Goal: Information Seeking & Learning: Find specific fact

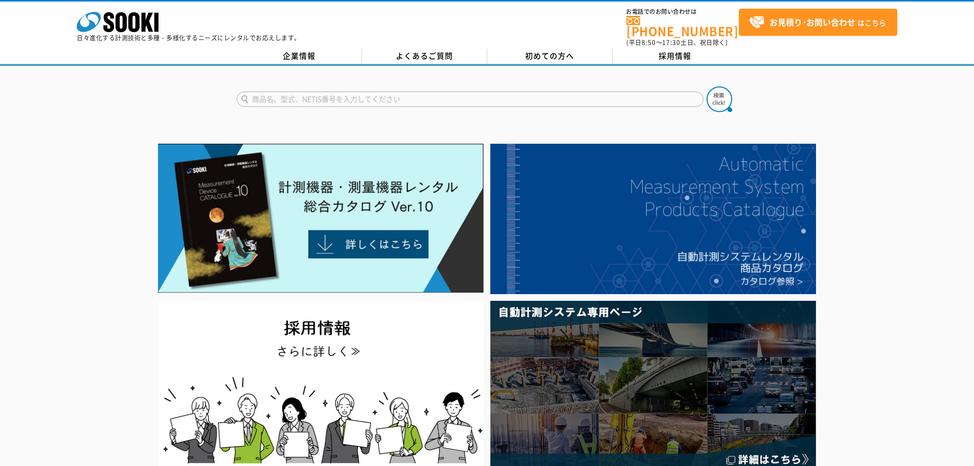
click at [96, 215] on div at bounding box center [487, 306] width 974 height 333
click at [180, 85] on div at bounding box center [487, 90] width 974 height 49
click at [327, 53] on link "企業情報" at bounding box center [299, 56] width 125 height 15
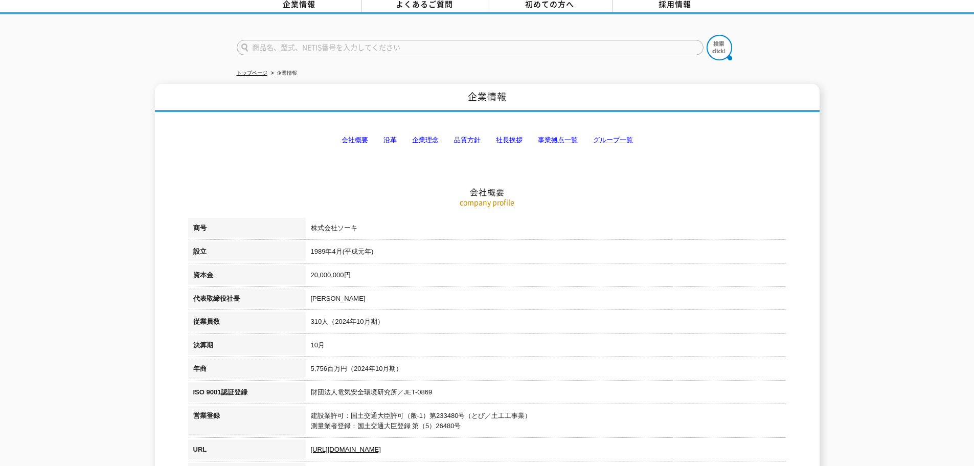
scroll to position [51, 0]
click at [362, 136] on link "会社概要" at bounding box center [354, 140] width 27 height 8
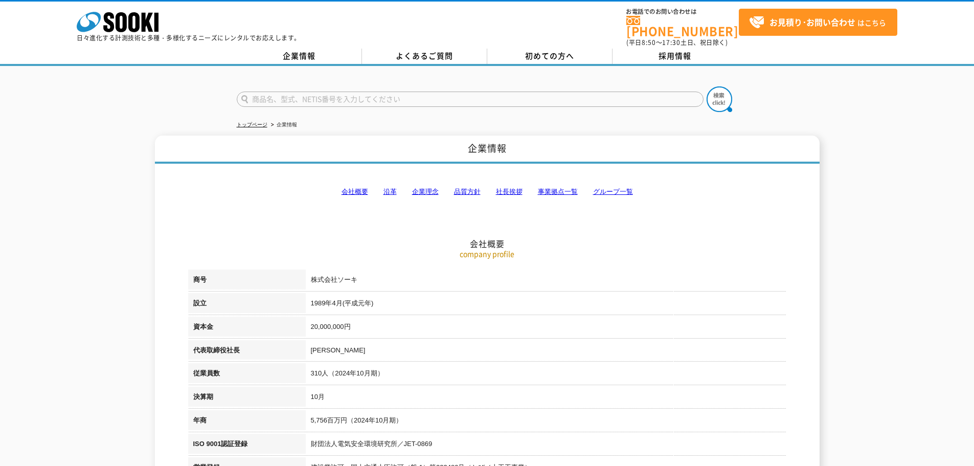
click at [431, 202] on h2 "会社概要" at bounding box center [487, 192] width 598 height 113
click at [452, 219] on h2 "会社概要" at bounding box center [487, 192] width 598 height 113
click at [523, 249] on p "company profile" at bounding box center [487, 253] width 598 height 11
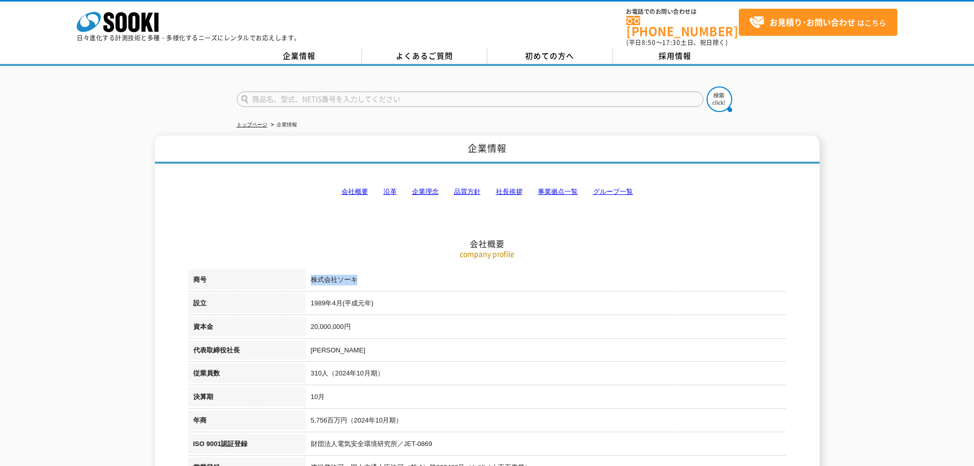
drag, startPoint x: 375, startPoint y: 270, endPoint x: 301, endPoint y: 270, distance: 74.1
click at [301, 270] on tr "商号 株式会社ソーキ" at bounding box center [487, 281] width 598 height 24
copy tr "商号 株式会社ソーキ"
drag, startPoint x: 471, startPoint y: 291, endPoint x: 432, endPoint y: 233, distance: 70.5
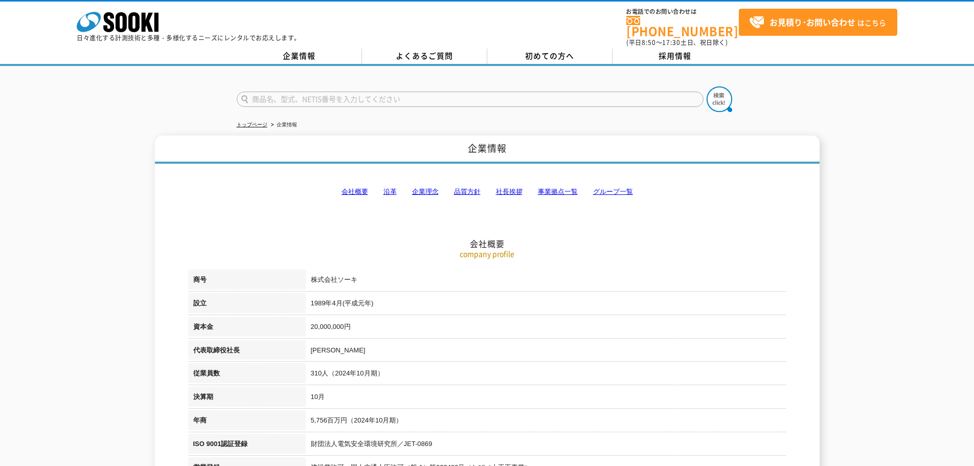
click at [307, 41] on div "株式会社 ソーキ spMenu 日々進化する計測技術と多種・多様化するニーズにレンタルでお応えします。 お電話でのお問い合わせは 0120-856-990 (…" at bounding box center [487, 33] width 974 height 66
click at [307, 49] on link "企業情報" at bounding box center [299, 56] width 125 height 15
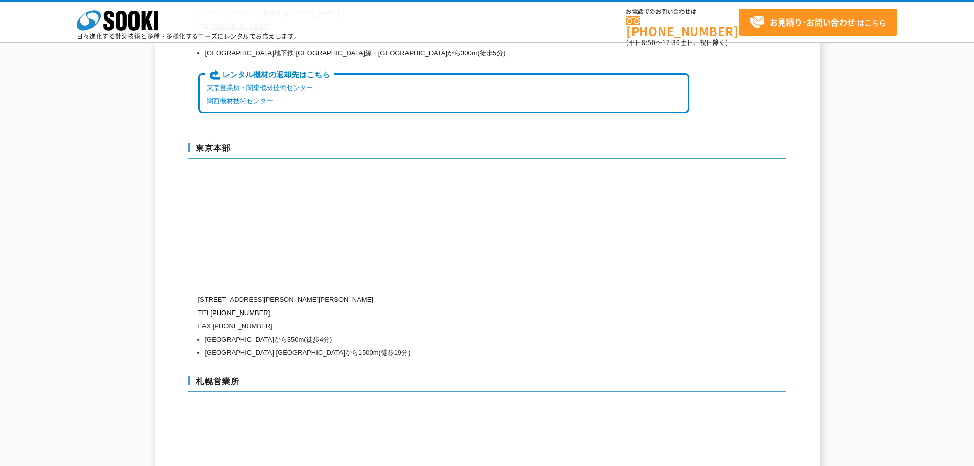
scroll to position [2804, 0]
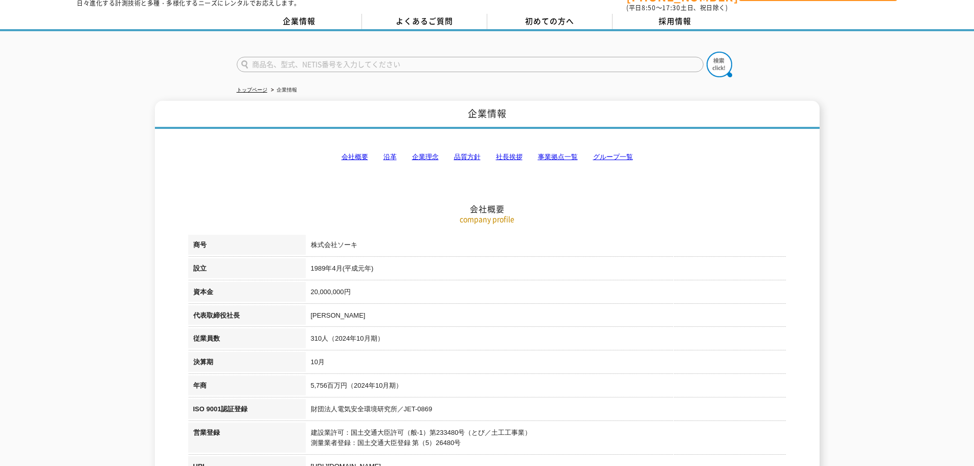
scroll to position [0, 0]
